Goal: Download file/media

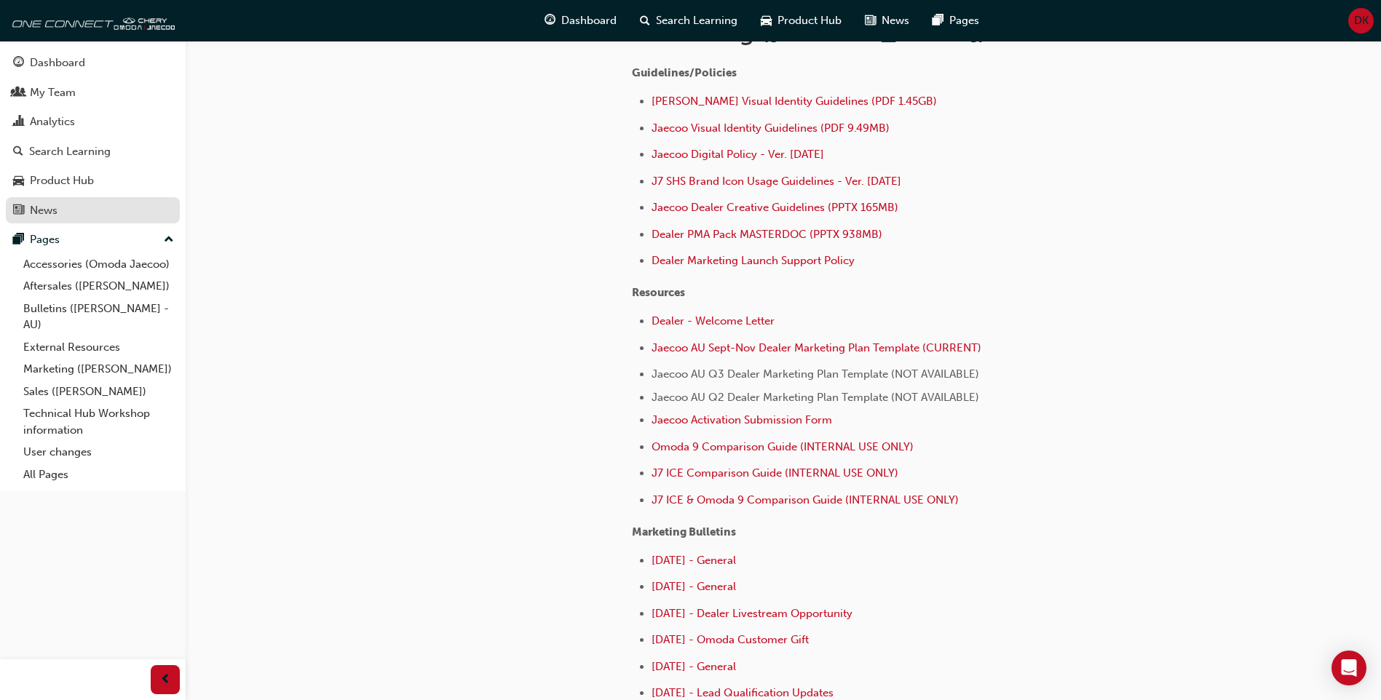
scroll to position [314, 0]
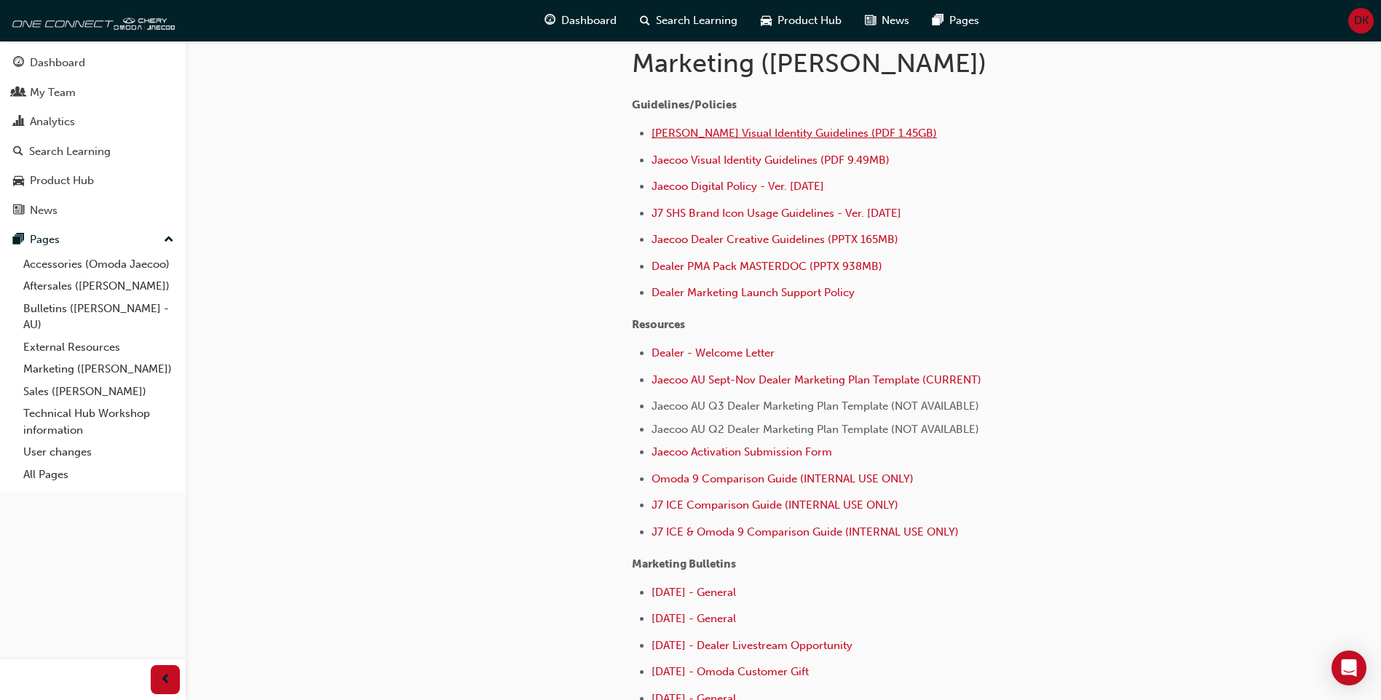
click at [807, 138] on span "[PERSON_NAME] Visual Identity Guidelines (PDF 1.45GB)" at bounding box center [794, 133] width 285 height 13
